Goal: Information Seeking & Learning: Learn about a topic

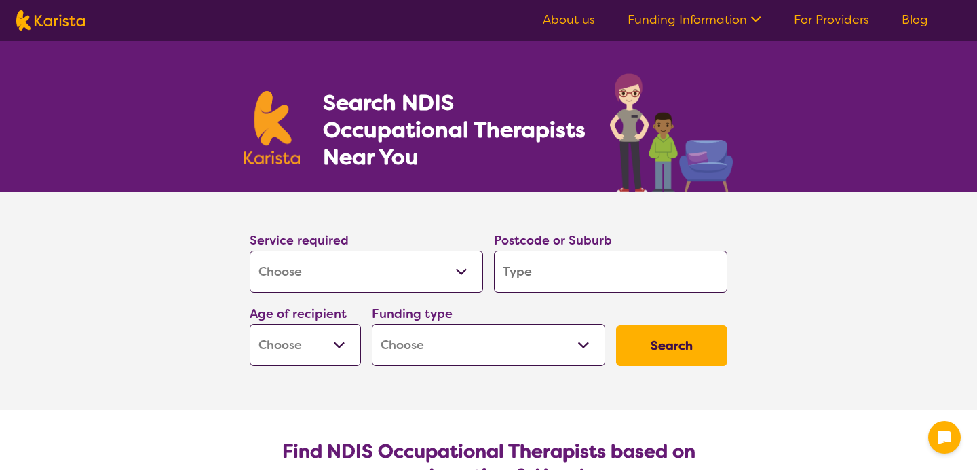
select select "[MEDICAL_DATA]"
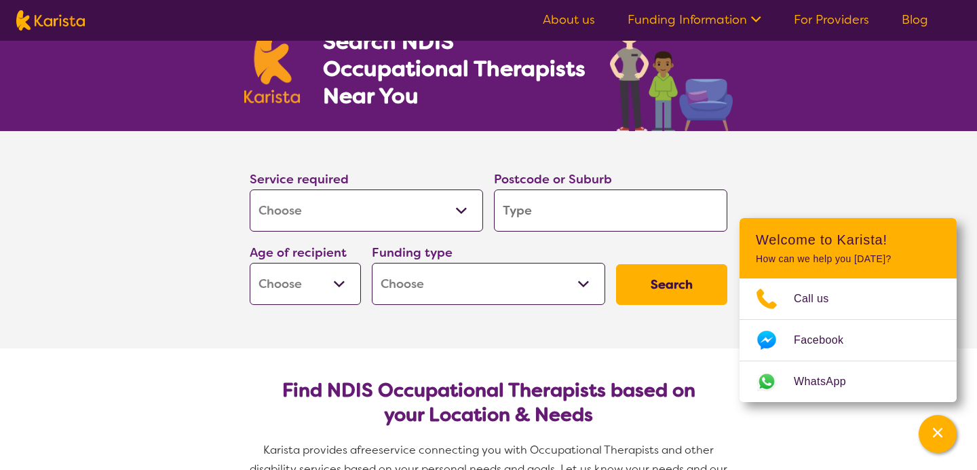
click at [593, 200] on input "search" at bounding box center [611, 210] width 234 height 42
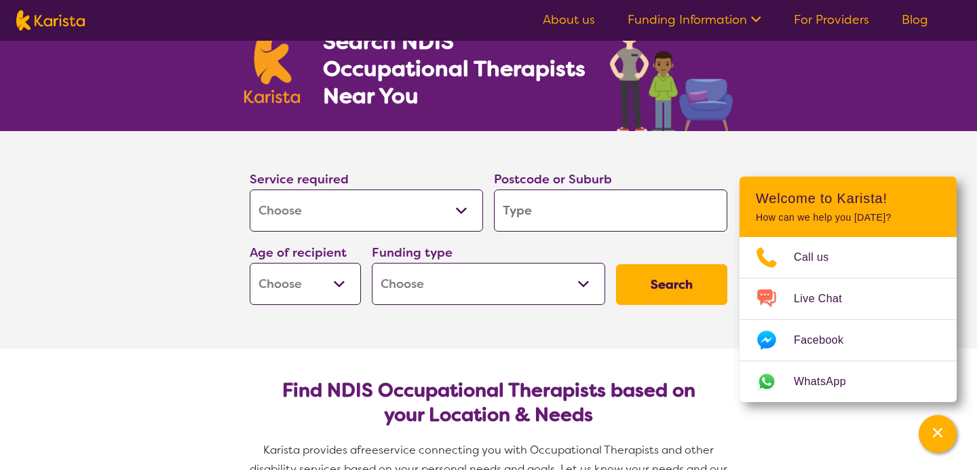
click at [593, 200] on input "search" at bounding box center [611, 210] width 234 height 42
type input "6"
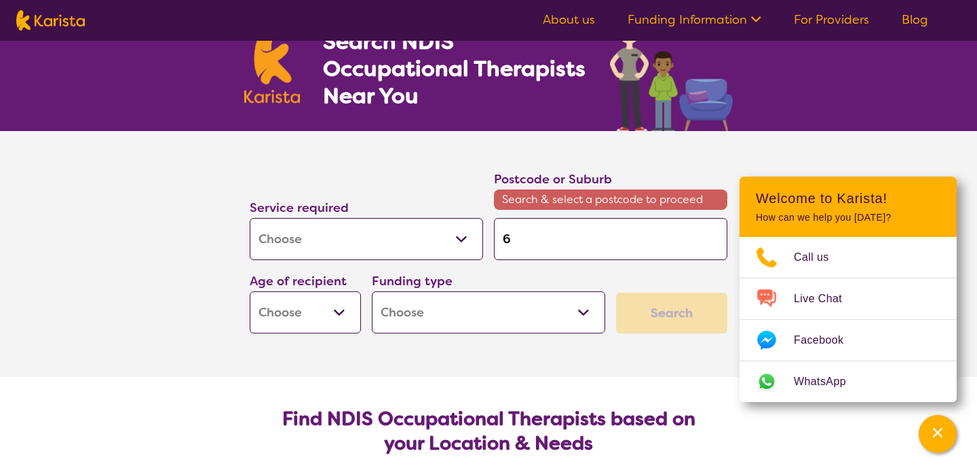
type input "60"
type input "603"
type input "6038"
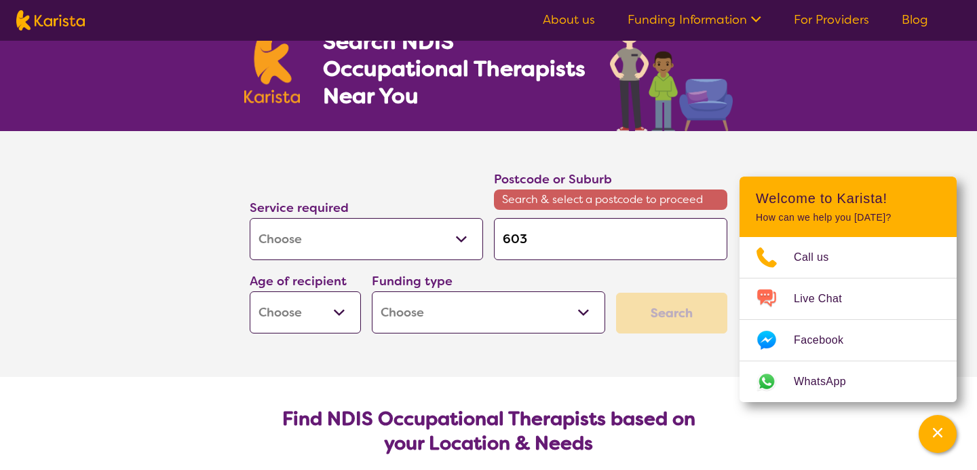
type input "6038"
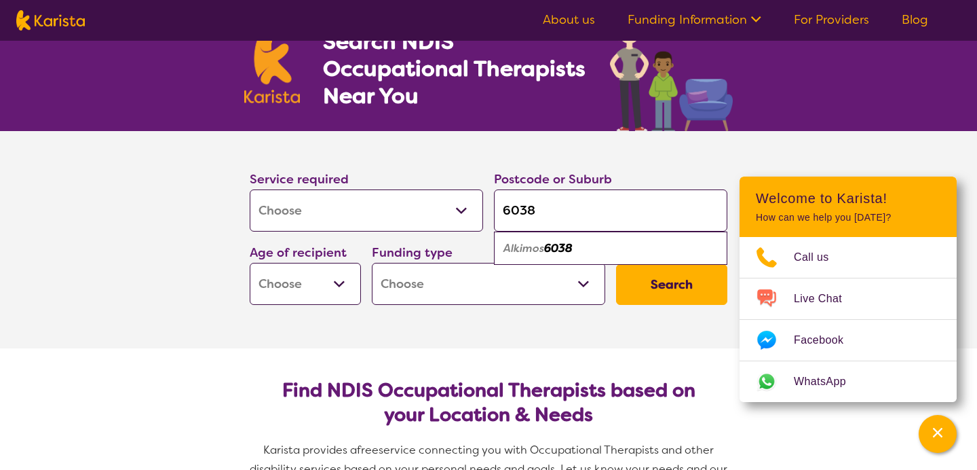
type input "6038"
click at [595, 245] on div "Alkimos 6038" at bounding box center [611, 249] width 220 height 26
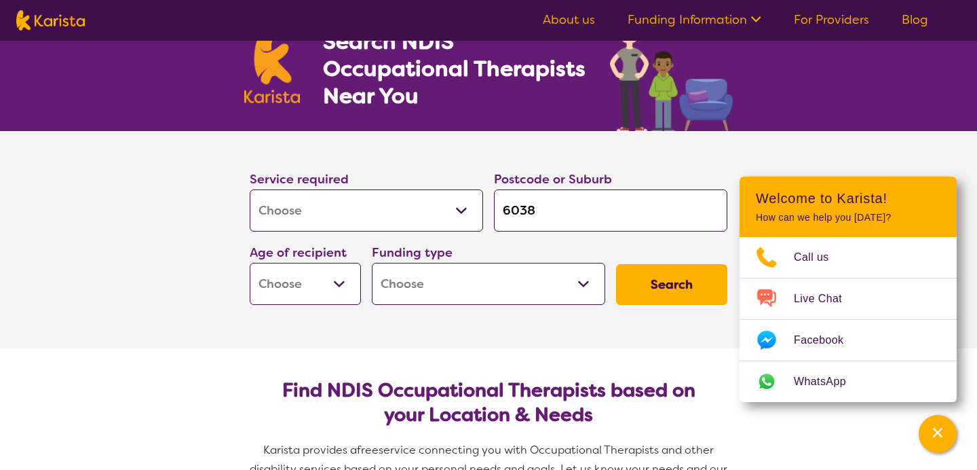
click at [327, 283] on select "Early Childhood - 0 to 9 Child - 10 to 11 Adolescent - 12 to 17 Adult - 18 to 6…" at bounding box center [305, 284] width 111 height 42
select select "CH"
click at [250, 263] on select "Early Childhood - 0 to 9 Child - 10 to 11 Adolescent - 12 to 17 Adult - 18 to 6…" at bounding box center [305, 284] width 111 height 42
select select "CH"
click at [426, 288] on select "Home Care Package (HCP) National Disability Insurance Scheme (NDIS) I don't know" at bounding box center [489, 284] width 234 height 42
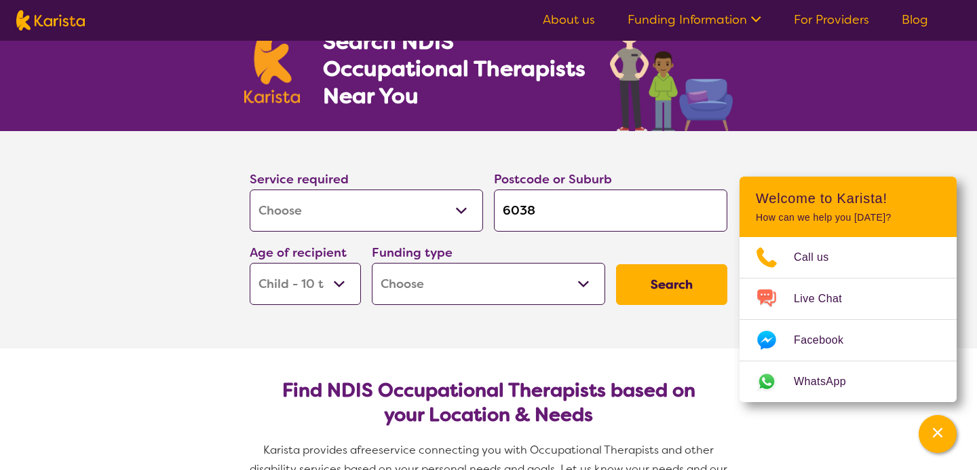
select select "i-don-t-know"
click at [372, 263] on select "Home Care Package (HCP) National Disability Insurance Scheme (NDIS) I don't know" at bounding box center [489, 284] width 234 height 42
select select "i-don-t-know"
click at [694, 286] on button "Search" at bounding box center [671, 284] width 111 height 41
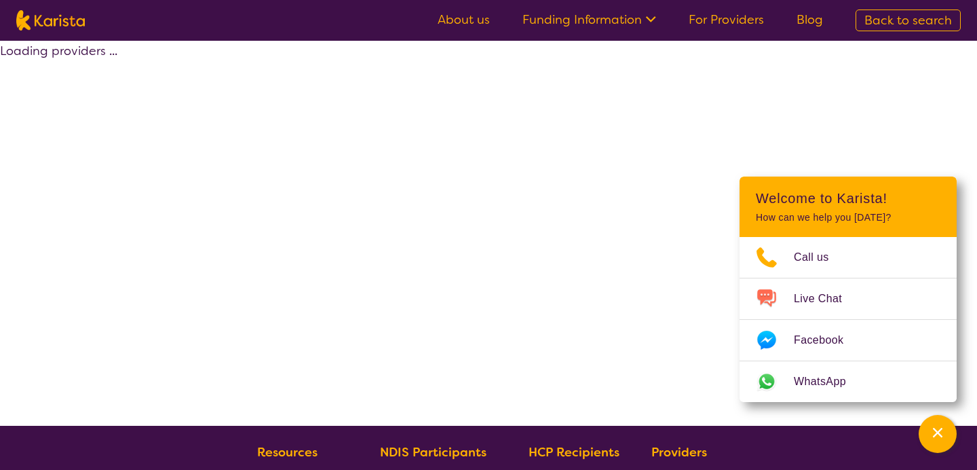
select select "[MEDICAL_DATA]"
select select "CH"
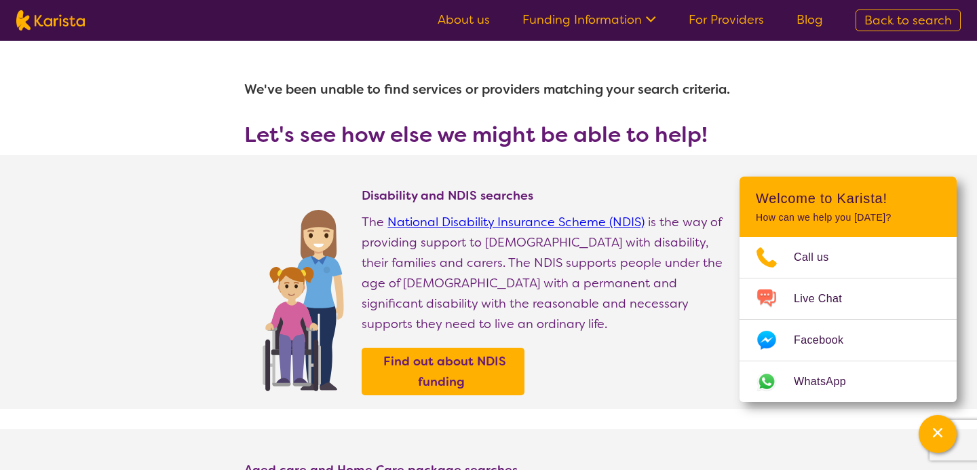
select select "[MEDICAL_DATA]"
select select "CH"
select select "i-don-t-know"
select select "[MEDICAL_DATA]"
select select "CH"
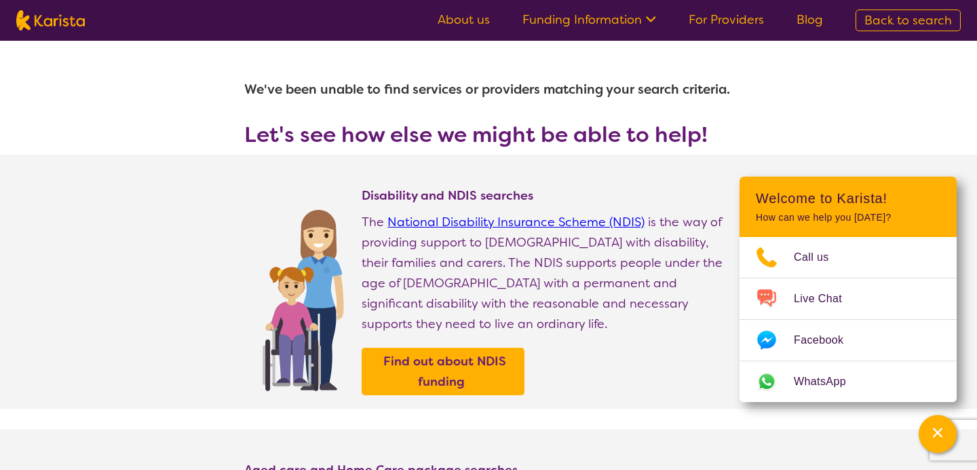
select select "i-don-t-know"
